Goal: Task Accomplishment & Management: Manage account settings

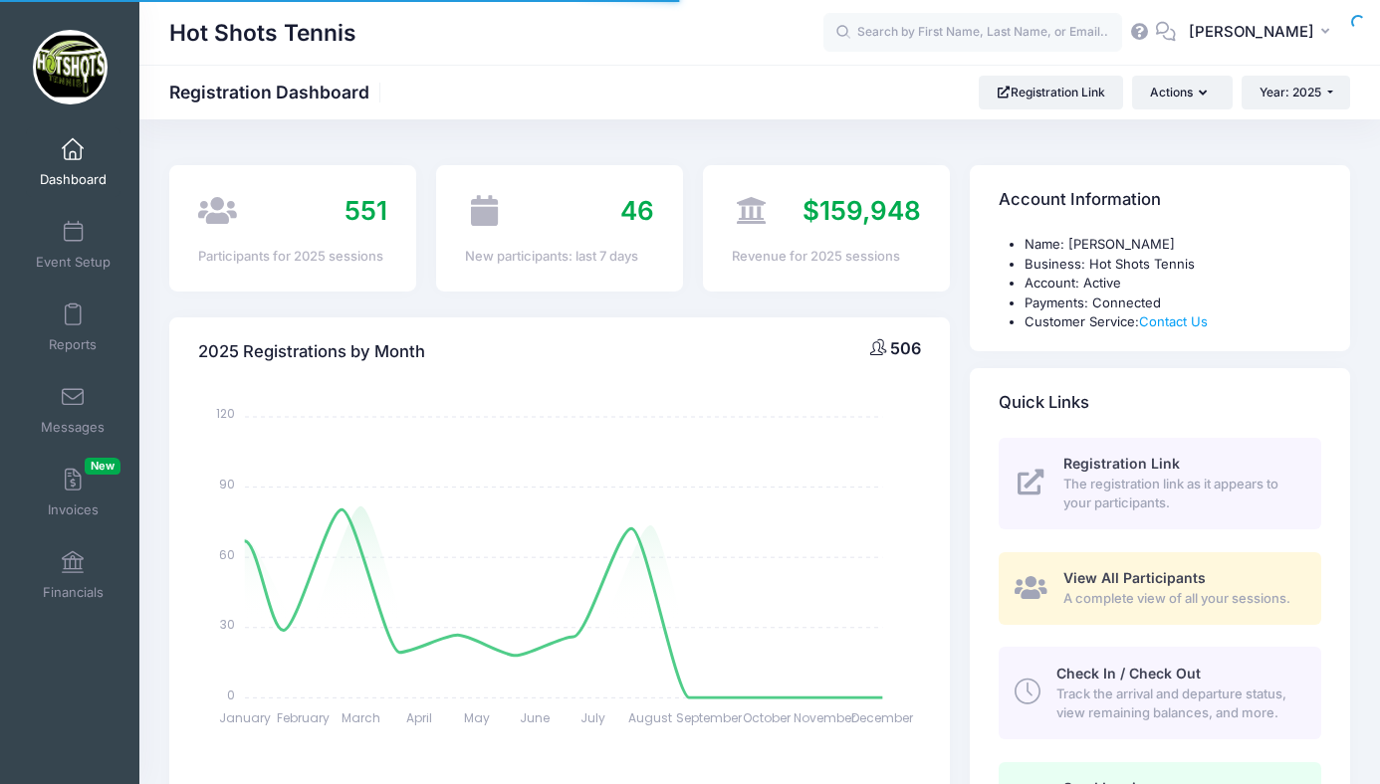
select select
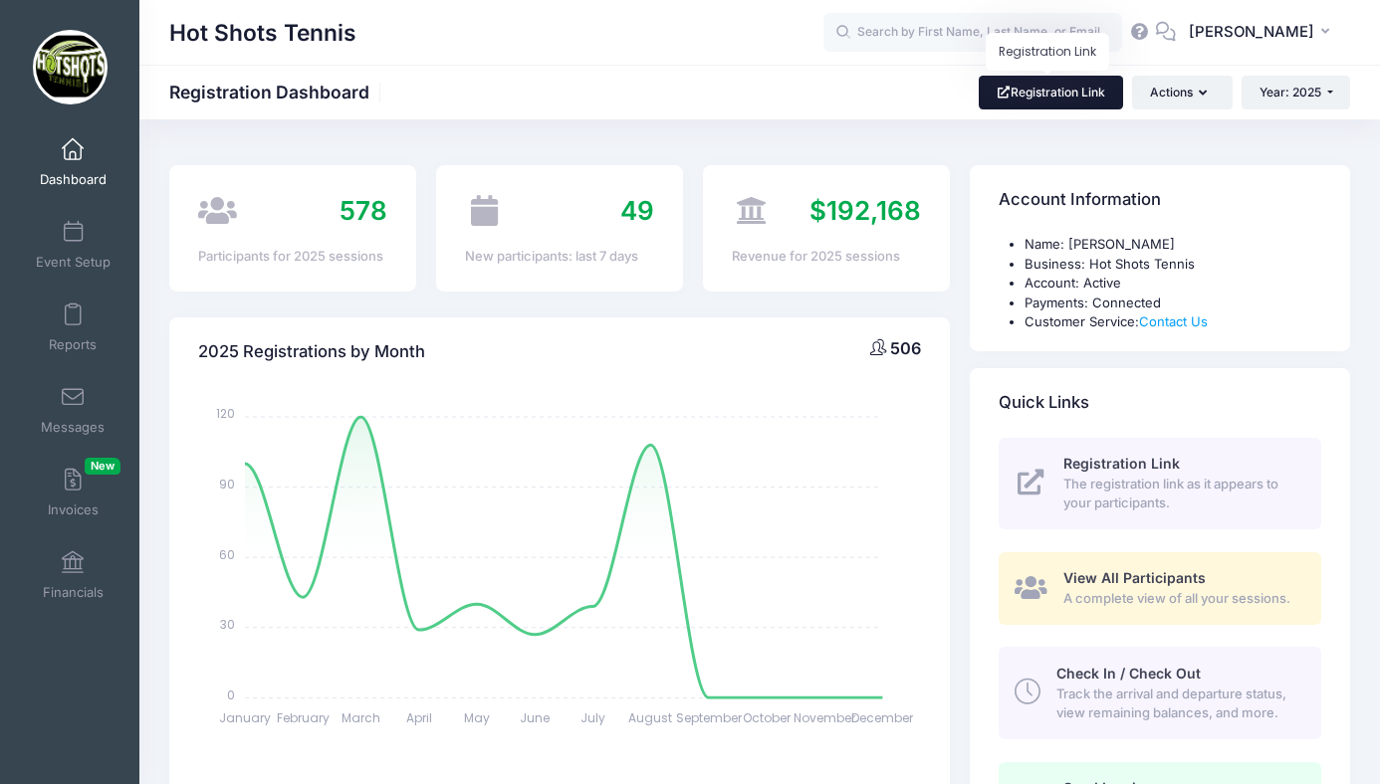
click at [1052, 94] on link "Registration Link" at bounding box center [1050, 93] width 144 height 34
click at [73, 243] on span at bounding box center [73, 233] width 0 height 22
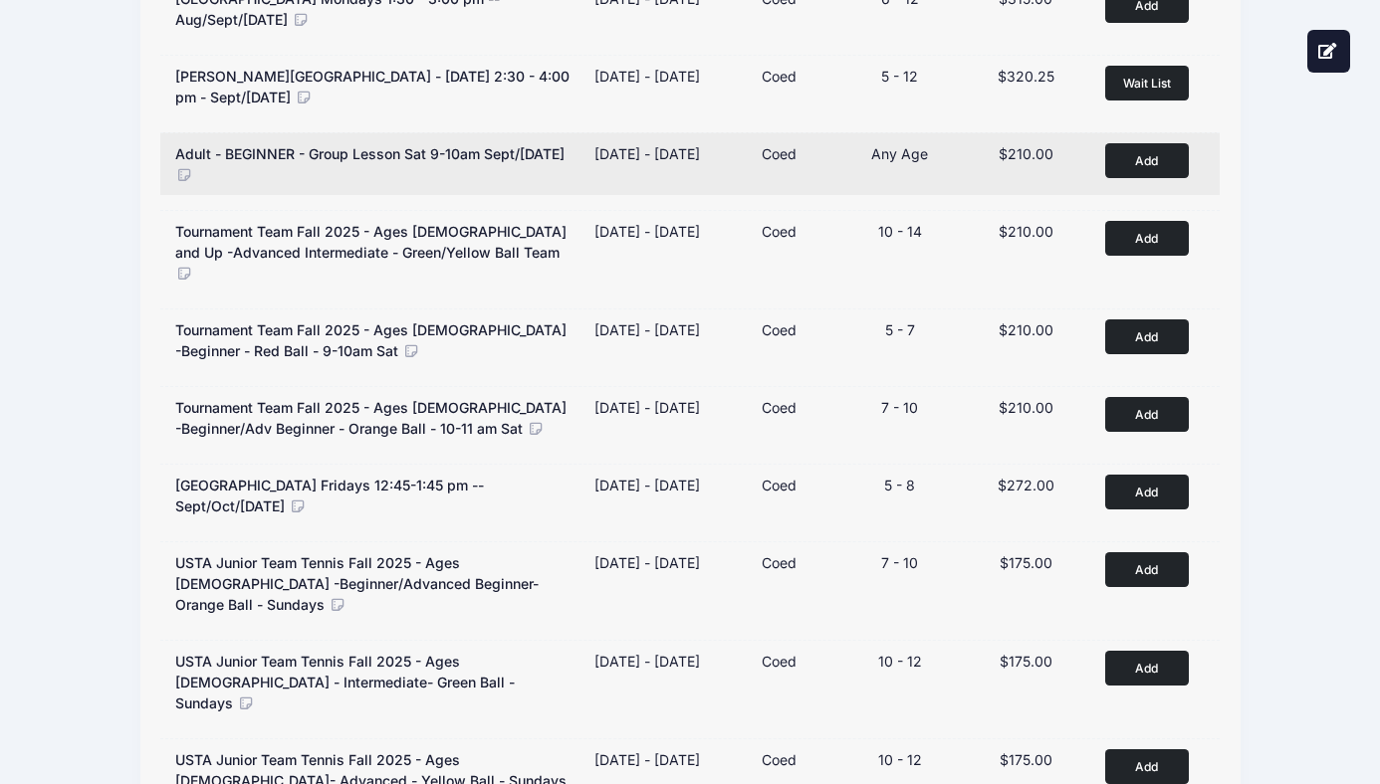
scroll to position [766, 0]
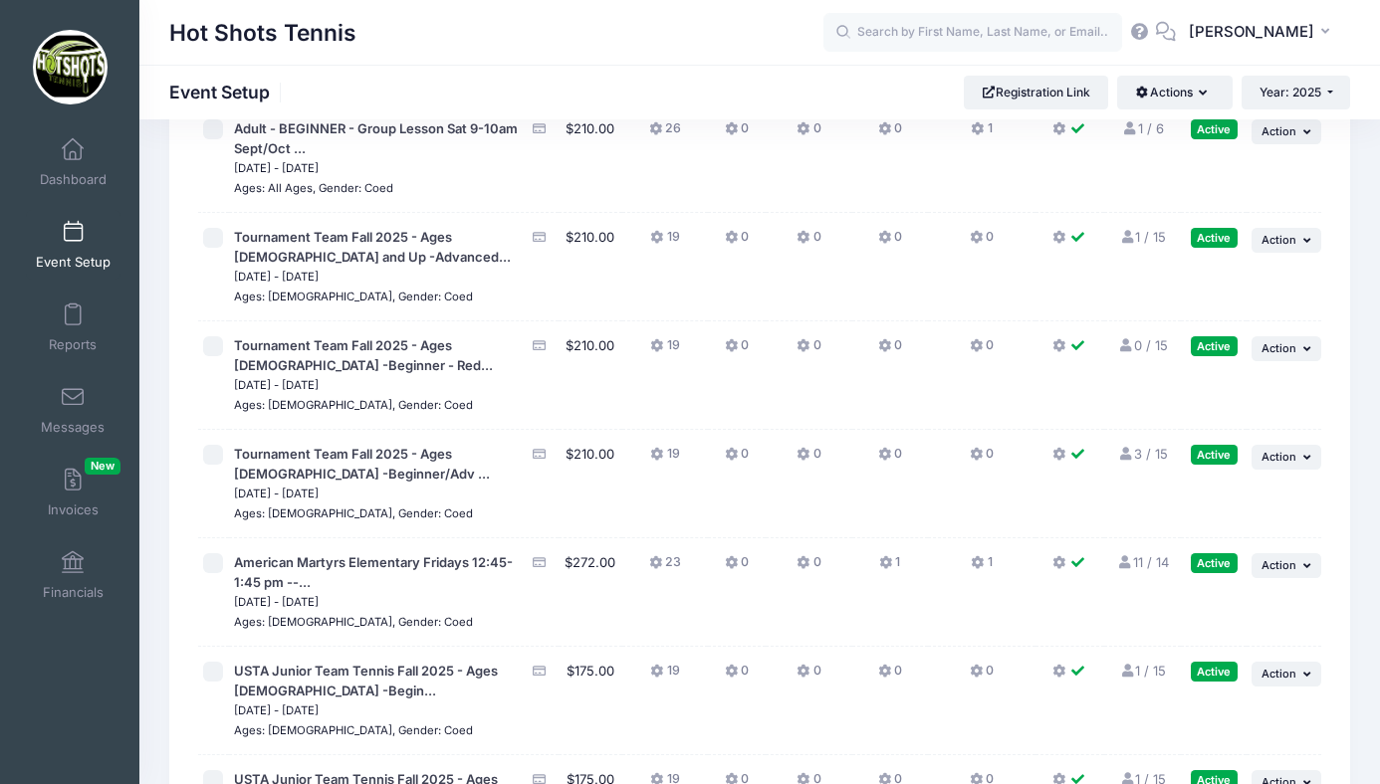
scroll to position [4940, 0]
